Goal: Communication & Community: Answer question/provide support

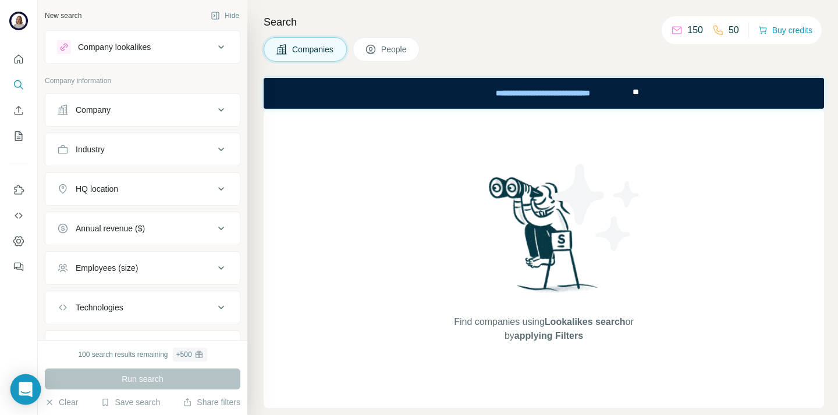
click at [29, 396] on div "Open Intercom Messenger" at bounding box center [25, 390] width 31 height 31
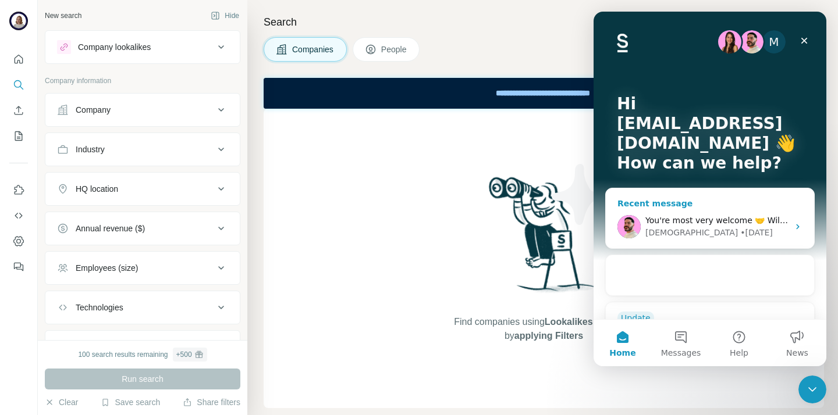
click at [740, 232] on div "• [DATE]" at bounding box center [756, 233] width 33 height 12
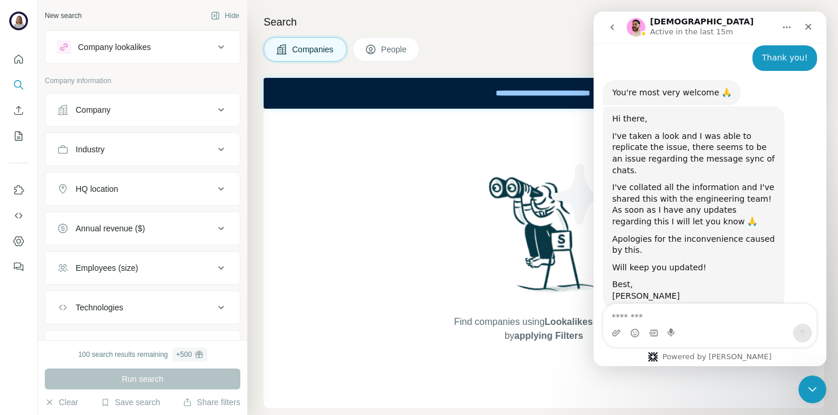
scroll to position [1057, 0]
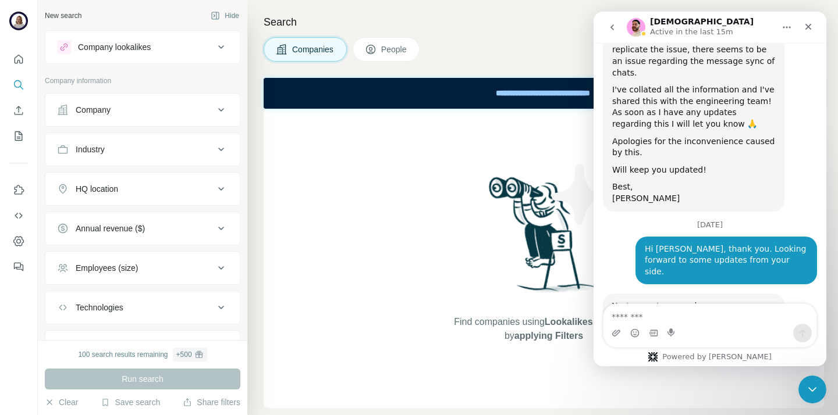
click at [666, 310] on textarea "Message…" at bounding box center [709, 314] width 213 height 20
type textarea "**********"
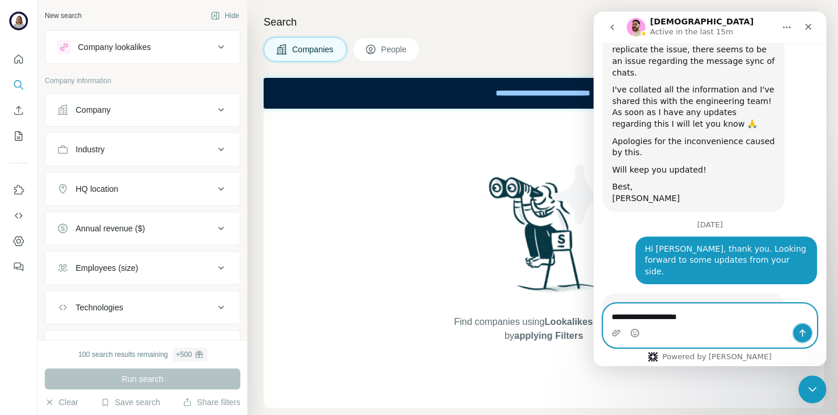
click at [801, 336] on icon "Send a message…" at bounding box center [802, 333] width 9 height 9
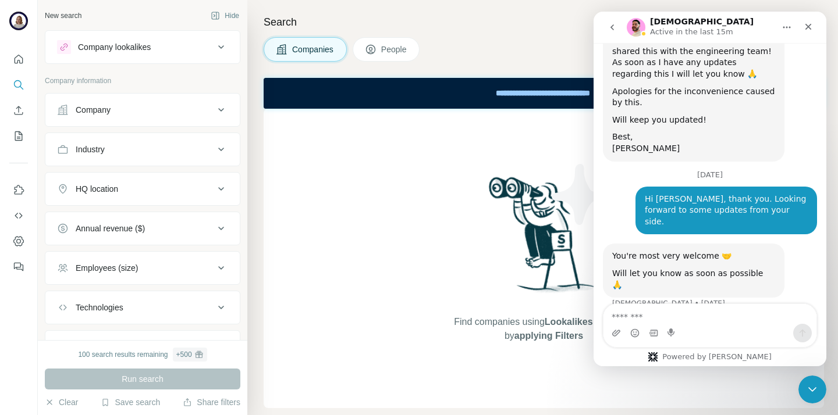
click at [613, 31] on icon "go back" at bounding box center [612, 27] width 9 height 9
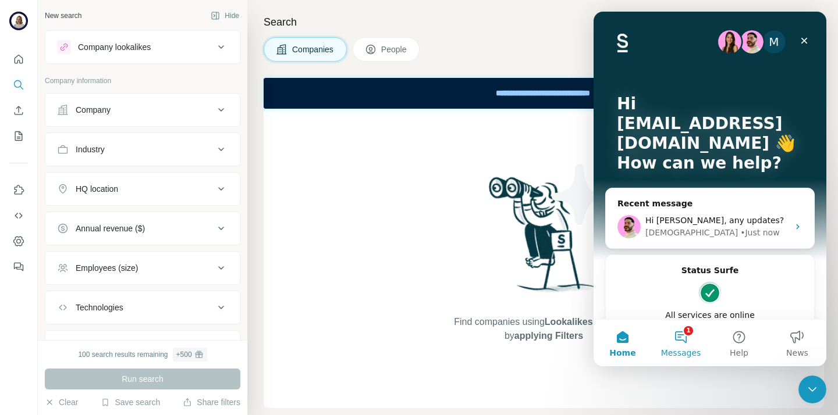
click at [680, 333] on button "1 Messages" at bounding box center [681, 343] width 58 height 47
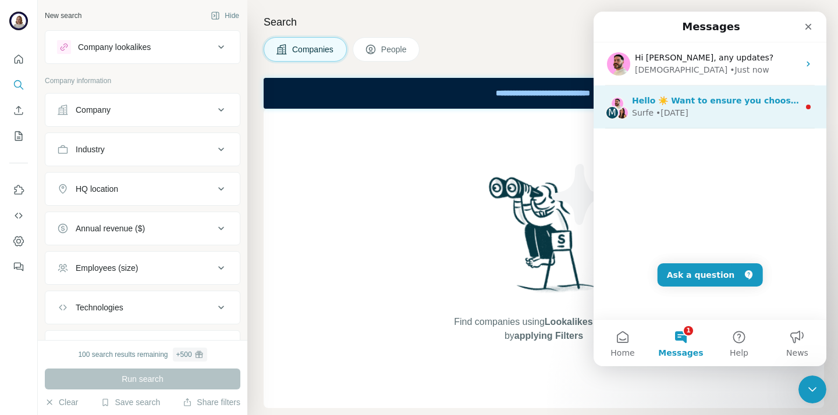
click at [731, 117] on div "Surfe • [DATE]" at bounding box center [715, 113] width 167 height 12
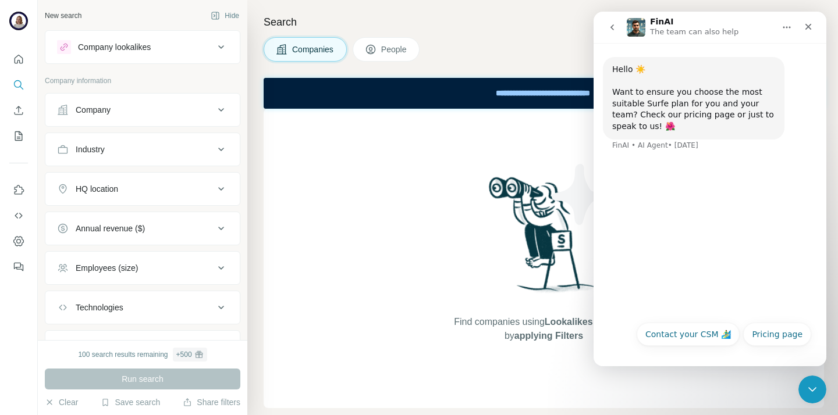
click at [614, 25] on icon "go back" at bounding box center [612, 27] width 9 height 9
